Goal: Information Seeking & Learning: Learn about a topic

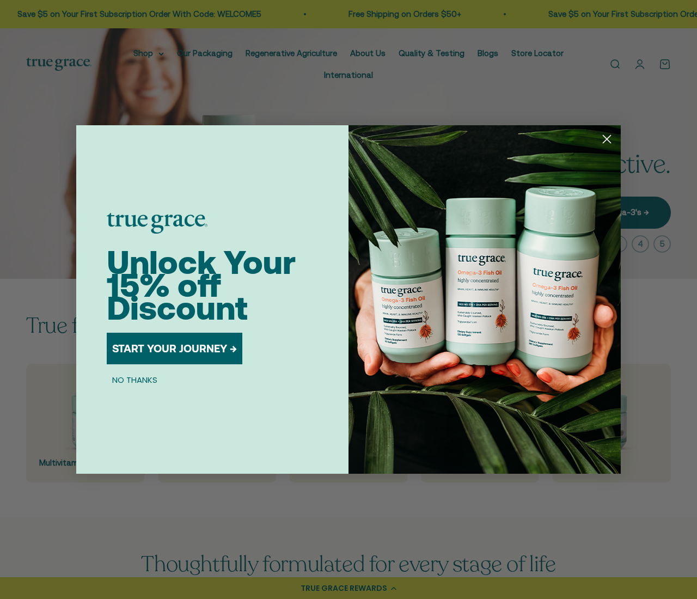
click at [134, 380] on button "NO THANKS" at bounding box center [135, 379] width 56 height 13
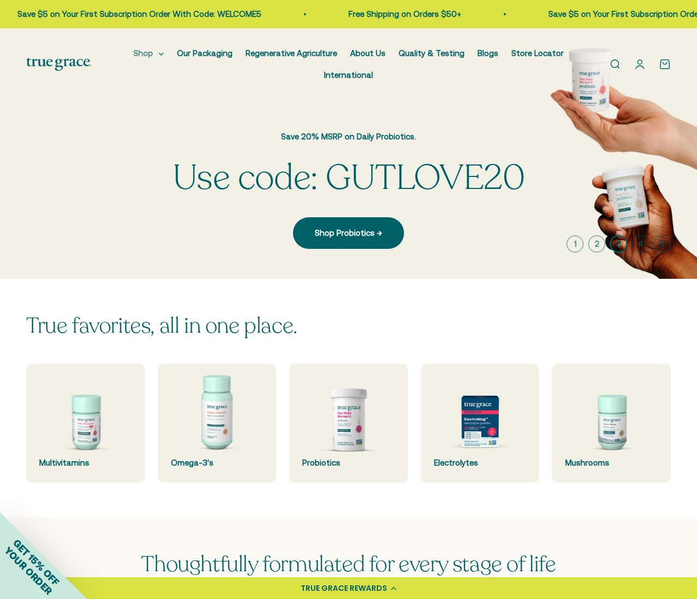
click at [148, 53] on summary "Shop" at bounding box center [148, 53] width 30 height 13
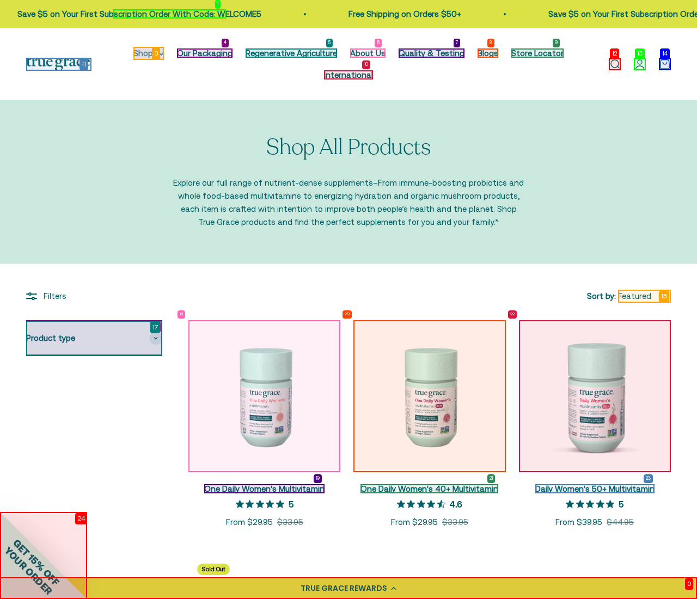
click at [148, 53] on summary "Shop" at bounding box center [148, 53] width 30 height 13
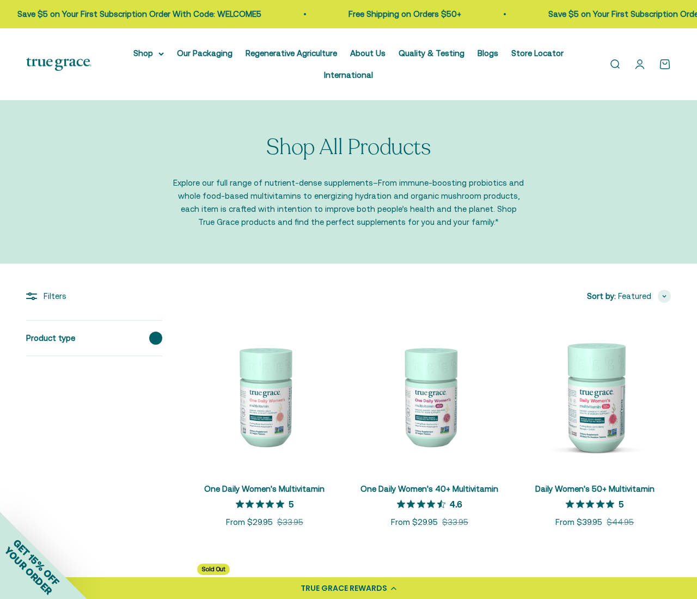
click at [94, 338] on div "Product type" at bounding box center [94, 338] width 136 height 35
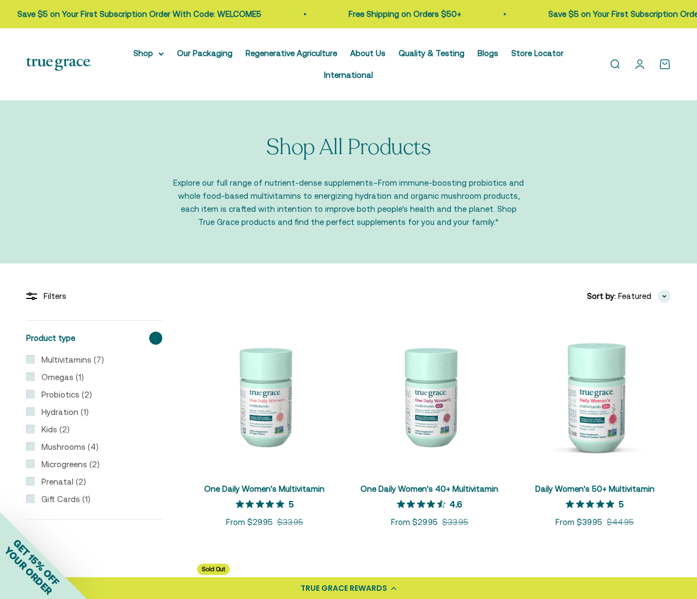
click at [69, 360] on label "Multivitamins (7)" at bounding box center [69, 359] width 69 height 13
click at [35, 360] on input "Multivitamins (7)" at bounding box center [30, 359] width 9 height 9
checkbox input "true"
click at [59, 377] on label "Omegas (1)" at bounding box center [59, 377] width 49 height 13
click at [35, 377] on input "Omegas (1)" at bounding box center [30, 376] width 9 height 9
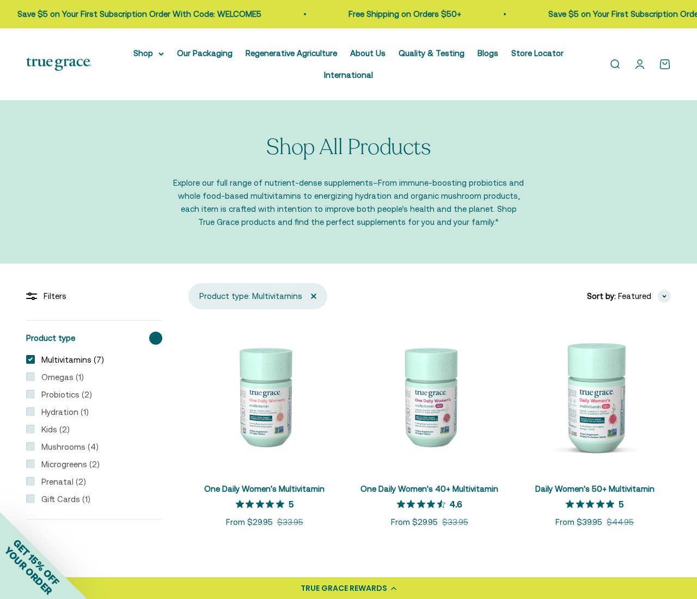
checkbox input "true"
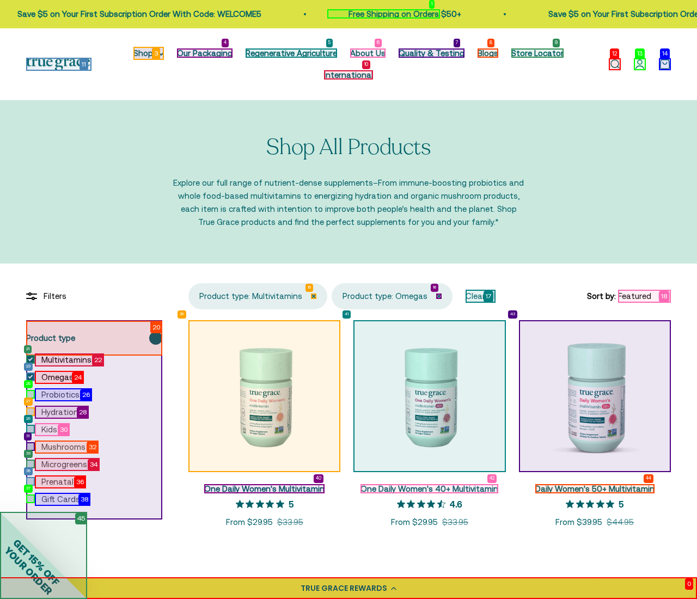
click at [480, 296] on span "Clear all" at bounding box center [481, 295] width 30 height 9
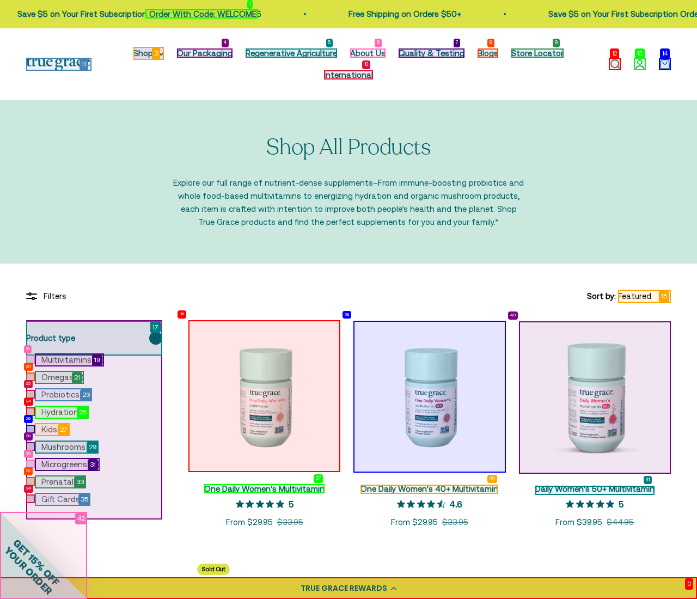
click at [59, 377] on label "Omegas (1)" at bounding box center [59, 377] width 49 height 13
click at [35, 377] on input "Omegas (1)" at bounding box center [30, 376] width 9 height 9
checkbox input "true"
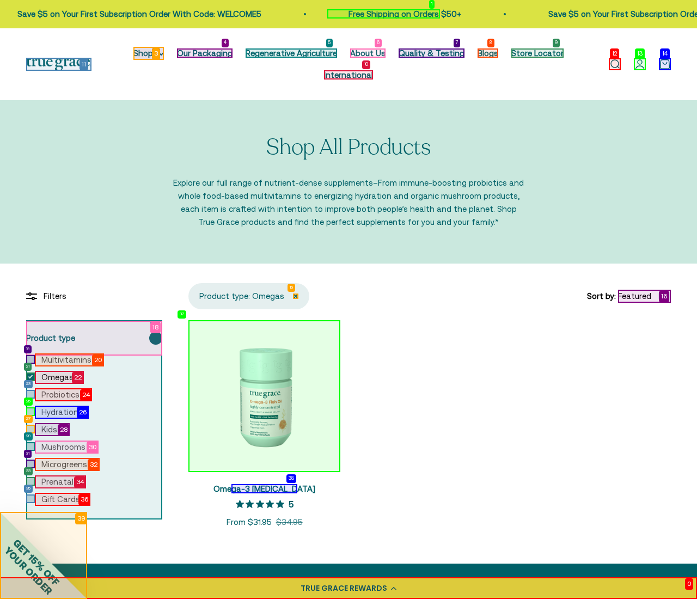
click at [296, 296] on link at bounding box center [295, 295] width 5 height 5
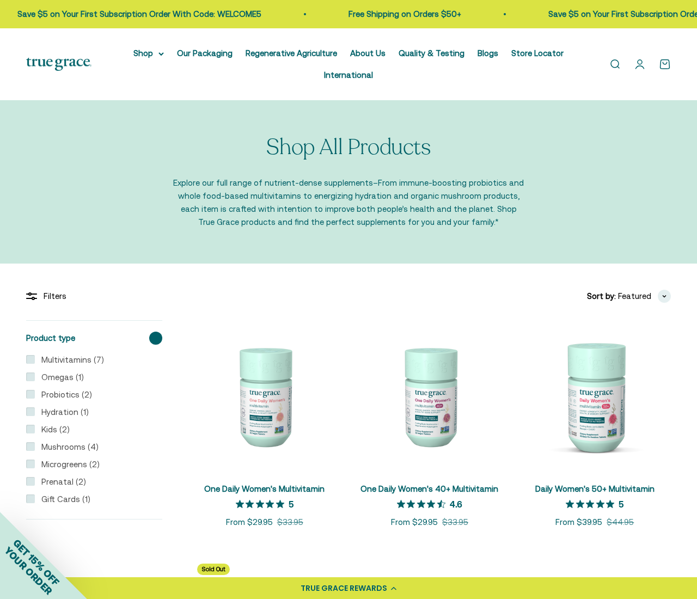
click at [63, 395] on label "Probiotics (2)" at bounding box center [63, 394] width 57 height 13
click at [35, 395] on input "Probiotics (2)" at bounding box center [30, 394] width 9 height 9
checkbox input "true"
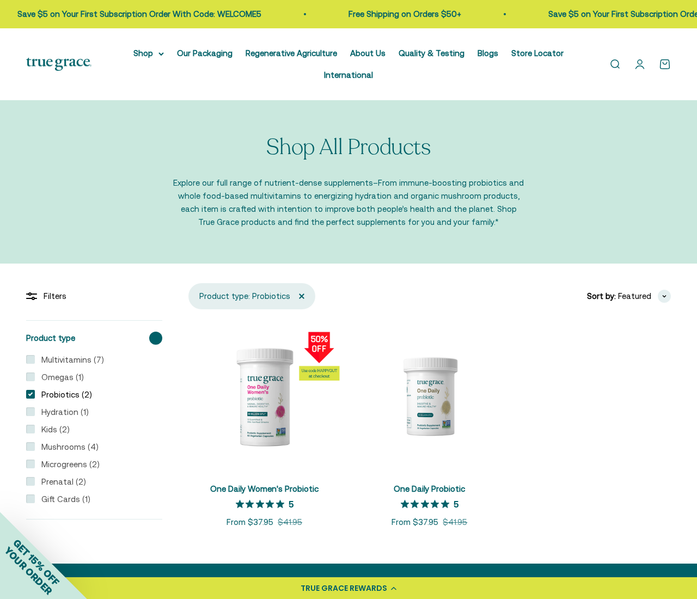
click at [302, 296] on link at bounding box center [301, 295] width 5 height 5
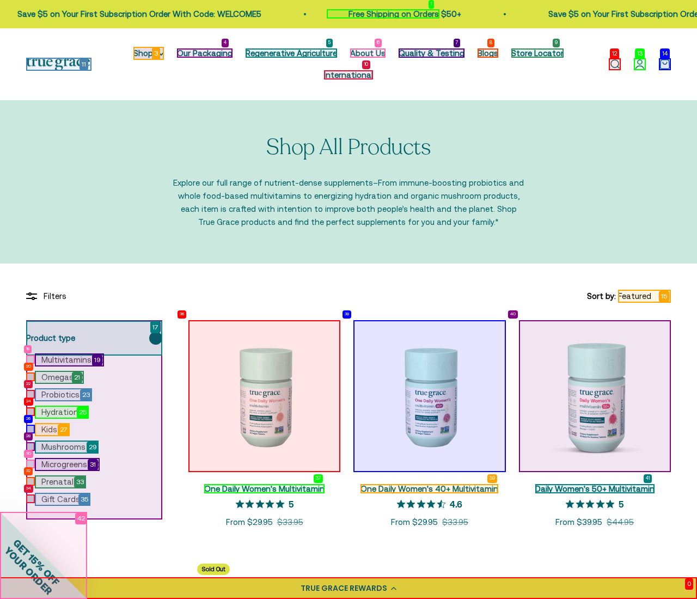
click at [62, 412] on label "Hydration (1)" at bounding box center [62, 412] width 54 height 13
click at [35, 412] on input "Hydration (1)" at bounding box center [30, 411] width 9 height 9
checkbox input "true"
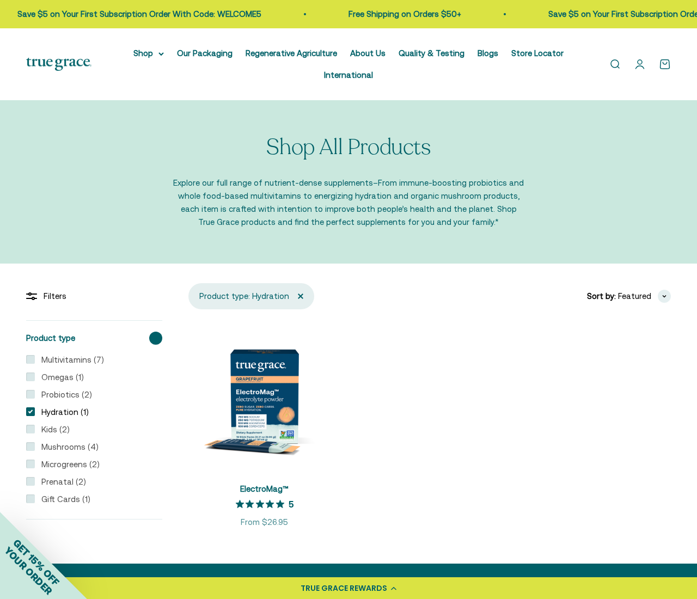
click at [52, 430] on label "Kids (2)" at bounding box center [52, 429] width 35 height 13
click at [35, 430] on input "Kids (2)" at bounding box center [30, 429] width 9 height 9
checkbox input "true"
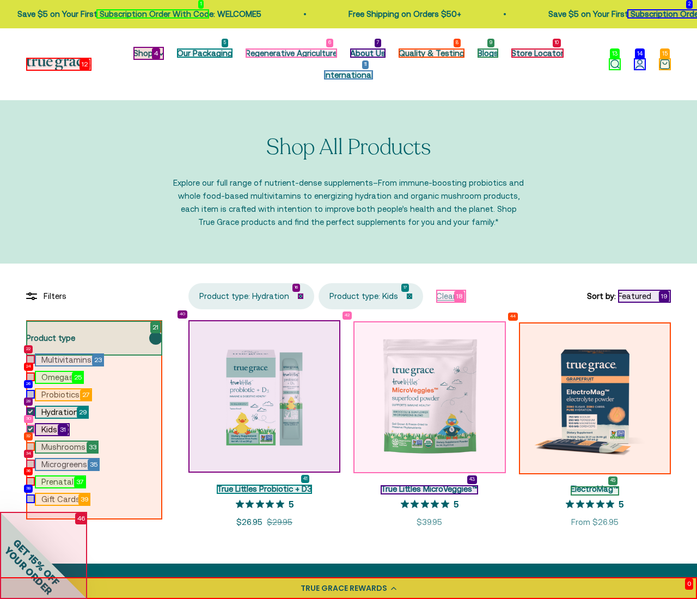
click at [301, 296] on link at bounding box center [300, 295] width 5 height 5
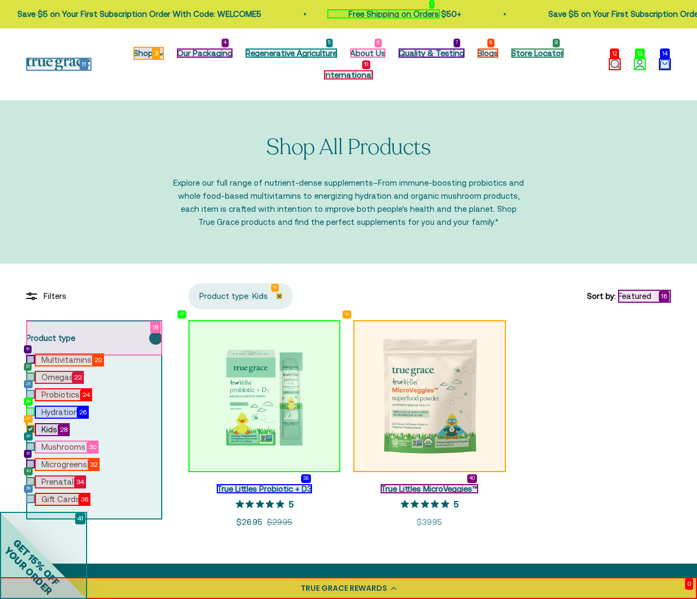
click at [279, 296] on link at bounding box center [279, 295] width 5 height 5
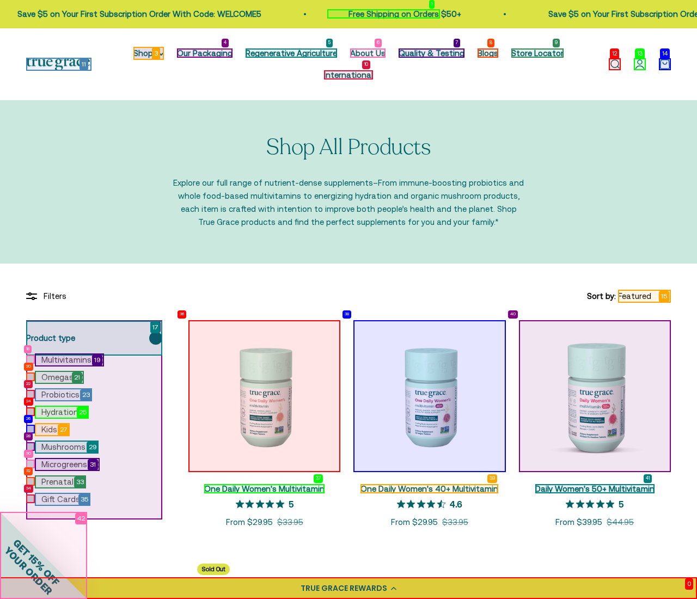
click at [66, 447] on label "Mushrooms (4)" at bounding box center [67, 446] width 64 height 13
click at [35, 447] on input "Mushrooms (4)" at bounding box center [30, 446] width 9 height 9
checkbox input "true"
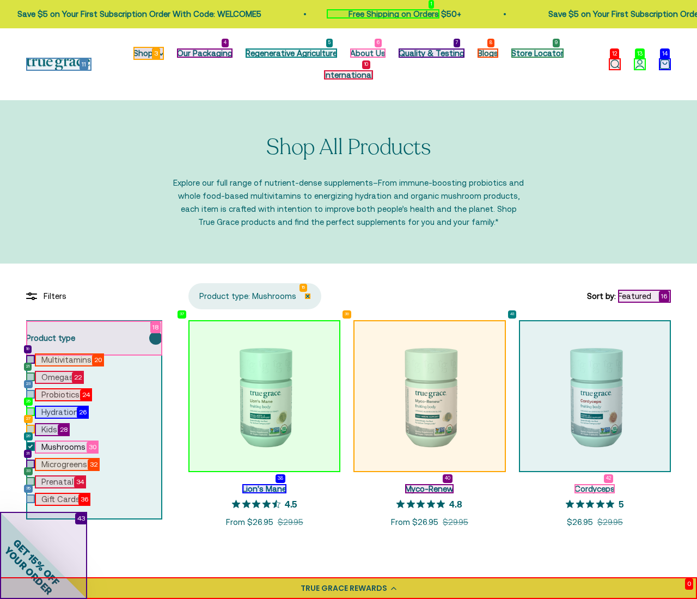
click at [308, 296] on link at bounding box center [307, 295] width 5 height 5
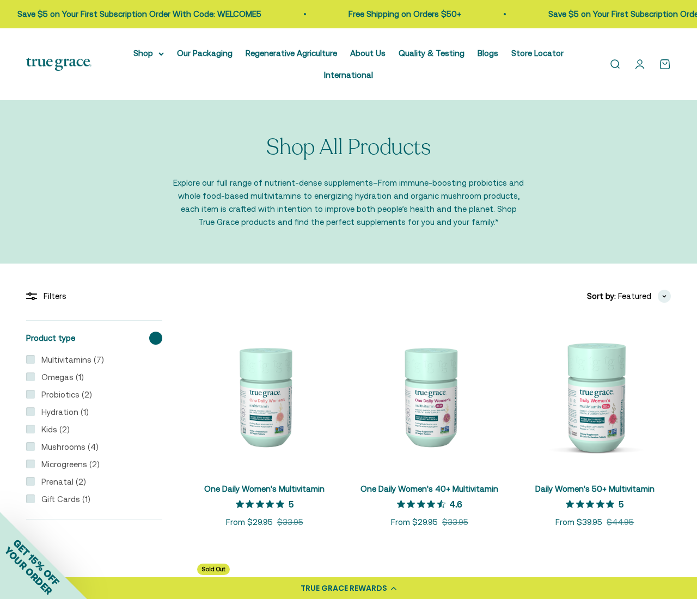
click at [67, 464] on label "Microgreens (2)" at bounding box center [67, 464] width 65 height 13
click at [35, 464] on input "Microgreens (2)" at bounding box center [30, 464] width 9 height 9
checkbox input "true"
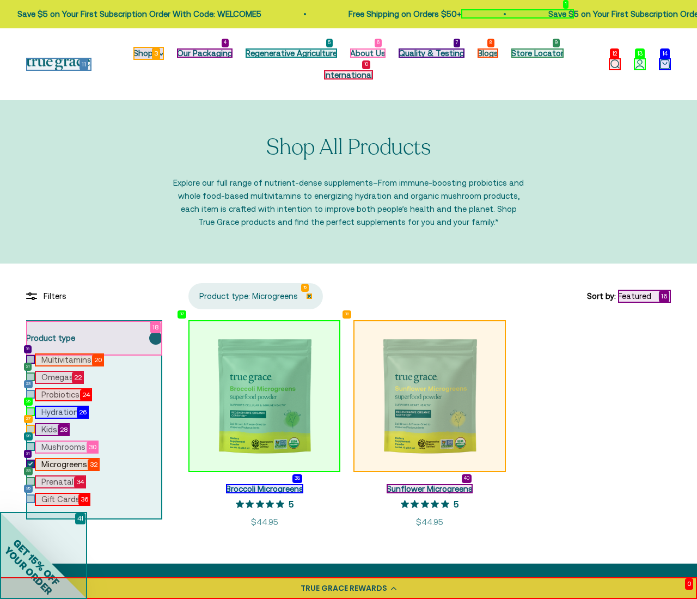
click at [309, 296] on link at bounding box center [309, 295] width 5 height 5
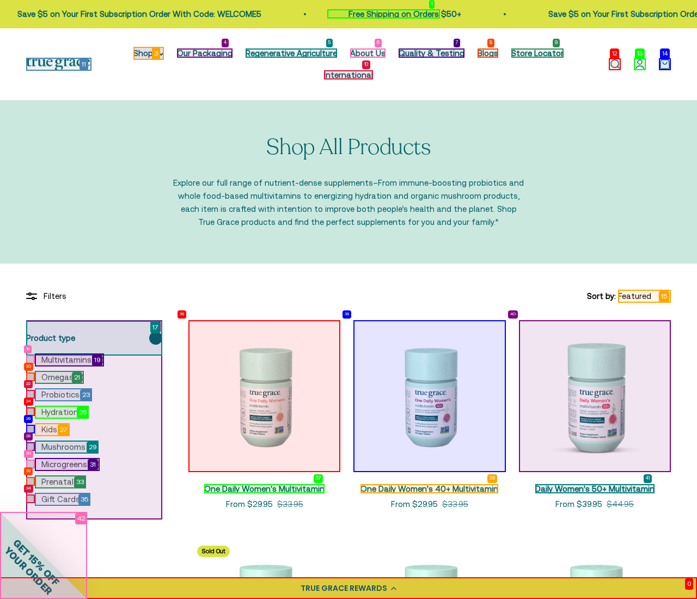
click at [60, 482] on label "Prenatal (2)" at bounding box center [60, 481] width 51 height 13
click at [35, 482] on input "Prenatal (2)" at bounding box center [30, 481] width 9 height 9
checkbox input "true"
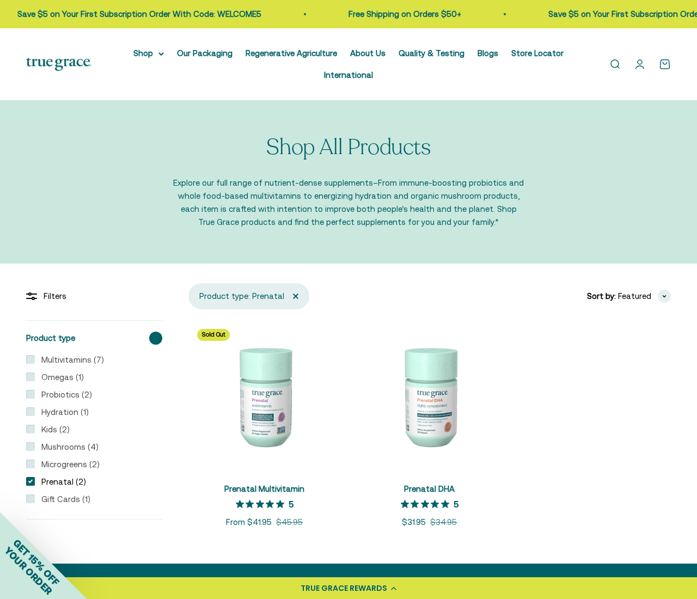
click at [296, 296] on link at bounding box center [295, 295] width 5 height 5
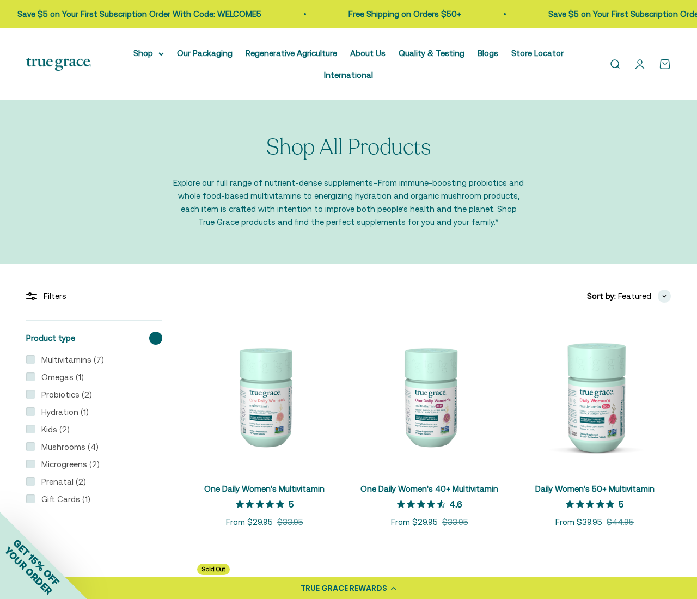
click at [63, 499] on label "Gift Cards (1)" at bounding box center [63, 499] width 56 height 13
click at [35, 499] on input "Gift Cards (1)" at bounding box center [30, 498] width 9 height 9
checkbox input "true"
